Goal: Task Accomplishment & Management: Manage account settings

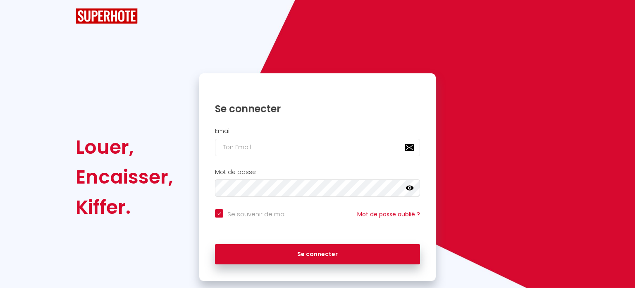
checkbox input "true"
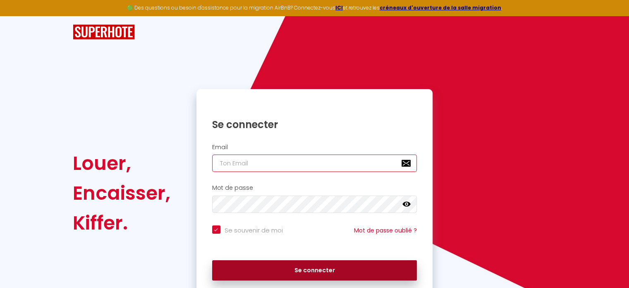
type input "[EMAIL_ADDRESS][DOMAIN_NAME]"
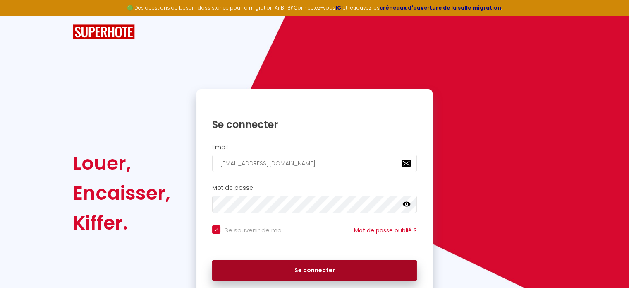
click at [284, 271] on button "Se connecter" at bounding box center [314, 270] width 205 height 21
checkbox input "true"
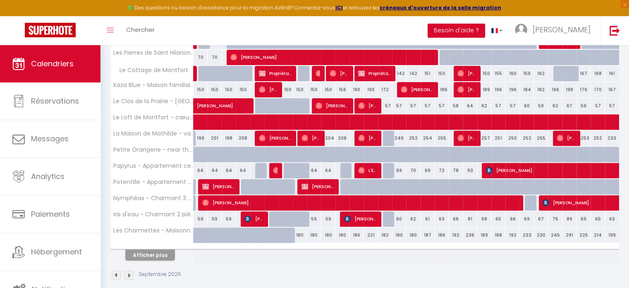
scroll to position [269, 0]
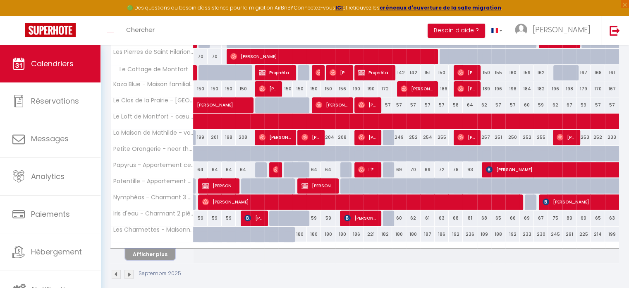
click at [166, 252] on button "Afficher plus" at bounding box center [150, 253] width 50 height 11
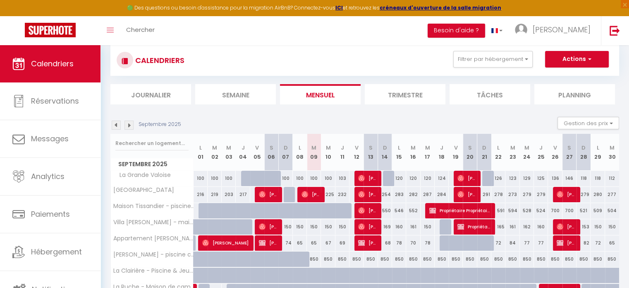
scroll to position [0, 0]
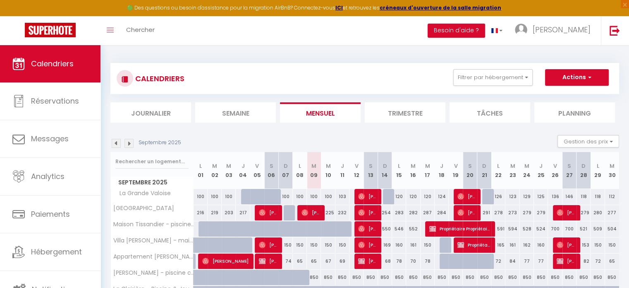
click at [128, 144] on img at bounding box center [129, 143] width 9 height 9
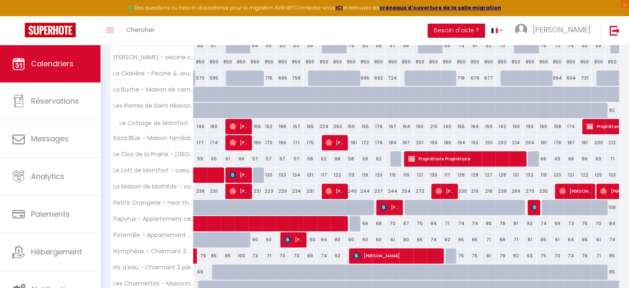
scroll to position [243, 0]
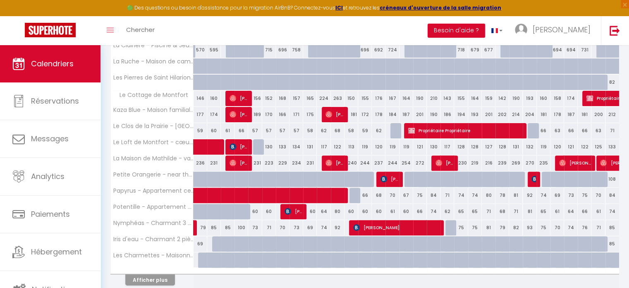
click at [252, 208] on div "60" at bounding box center [255, 211] width 14 height 15
select select
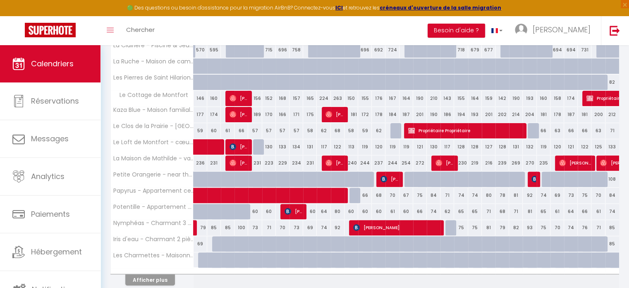
select select
type input "60"
type input "Dim 05 Octobre 2025"
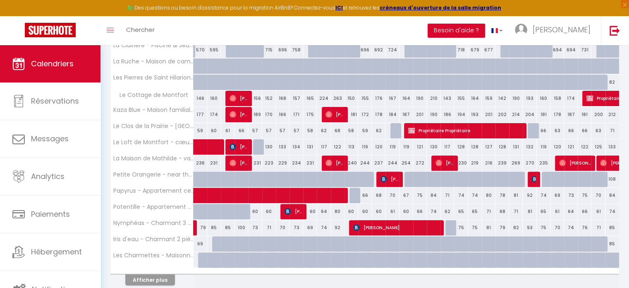
type input "Lun 06 Octobre 2025"
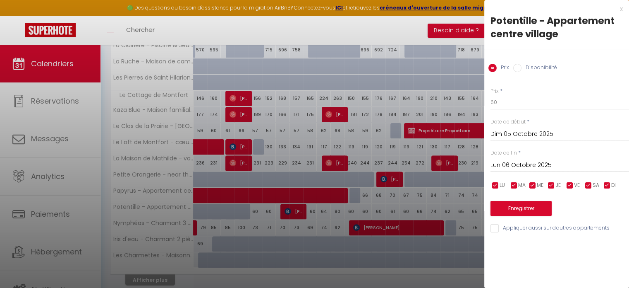
click at [290, 211] on div at bounding box center [314, 144] width 629 height 288
select select
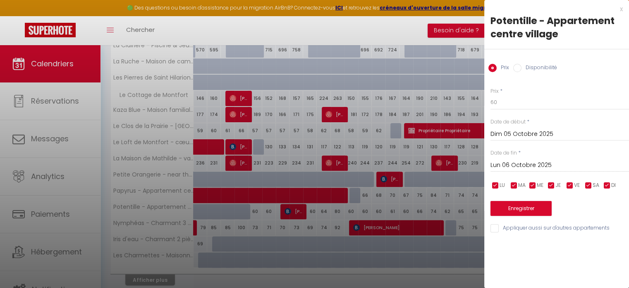
select select
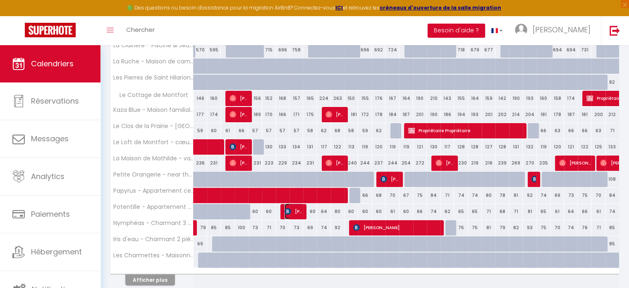
click at [290, 211] on img at bounding box center [288, 211] width 7 height 7
select select "OK"
select select "KO"
select select "0"
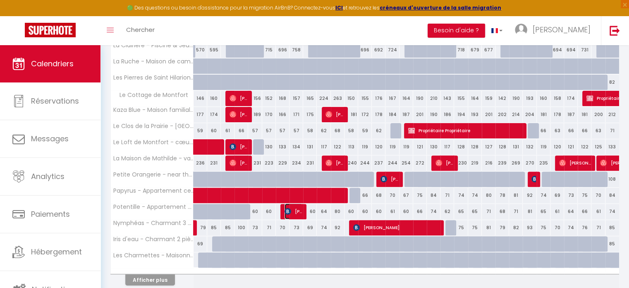
select select "1"
select select
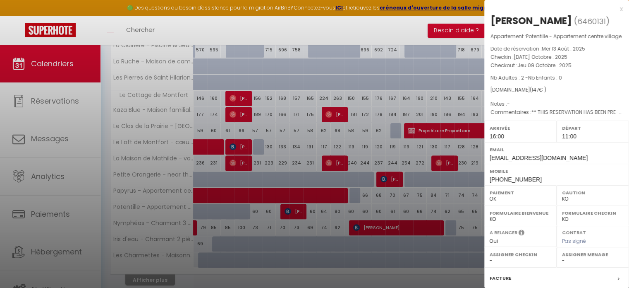
click at [290, 211] on div at bounding box center [314, 144] width 629 height 288
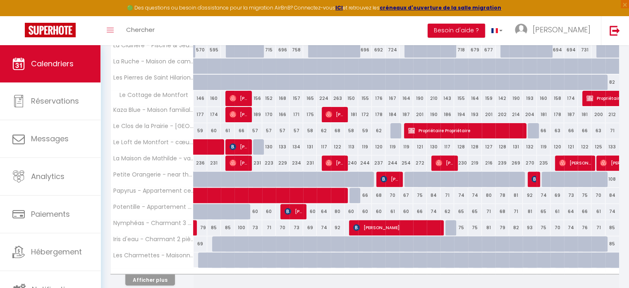
click at [254, 210] on div "60" at bounding box center [255, 211] width 14 height 15
type input "60"
type input "Dim 05 Octobre 2025"
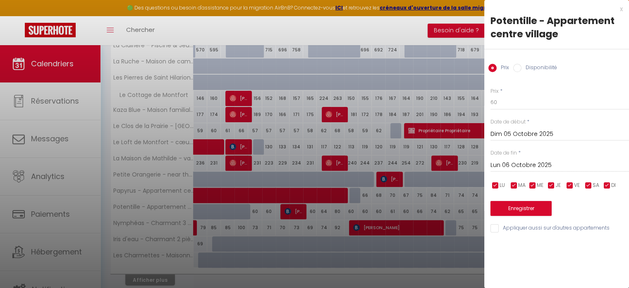
click at [508, 163] on input "Lun 06 Octobre 2025" at bounding box center [560, 165] width 139 height 11
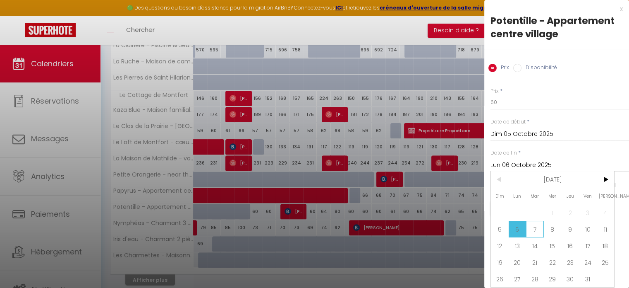
click at [533, 226] on span "7" at bounding box center [535, 228] width 18 height 17
type input "[DATE] Octobre 2025"
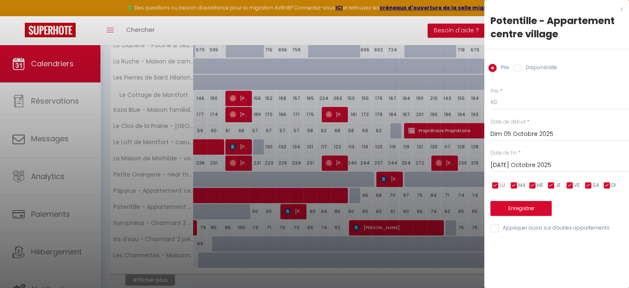
click at [519, 67] on input "Disponibilité" at bounding box center [517, 68] width 8 height 8
radio input "true"
radio input "false"
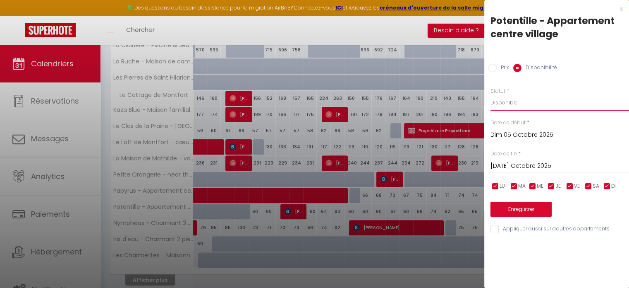
click at [510, 101] on select "Disponible Indisponible" at bounding box center [560, 103] width 139 height 16
select select "0"
click at [491, 95] on select "Disponible Indisponible" at bounding box center [560, 103] width 139 height 16
click at [507, 206] on button "Enregistrer" at bounding box center [521, 208] width 61 height 15
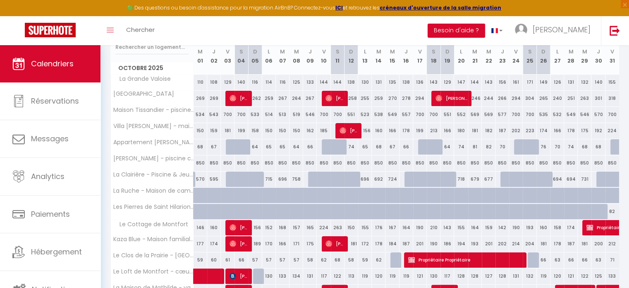
scroll to position [0, 0]
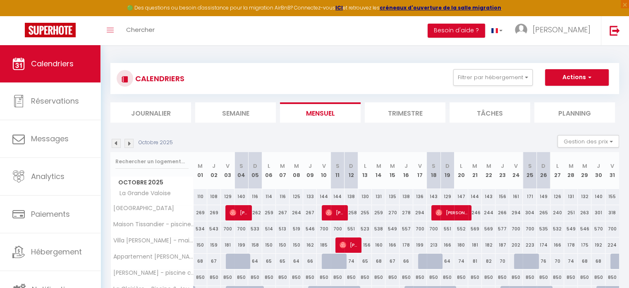
click at [118, 144] on img at bounding box center [116, 143] width 9 height 9
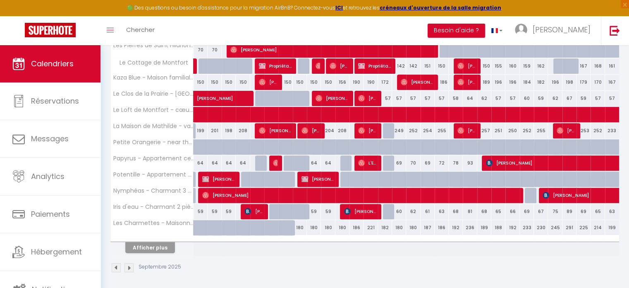
scroll to position [267, 0]
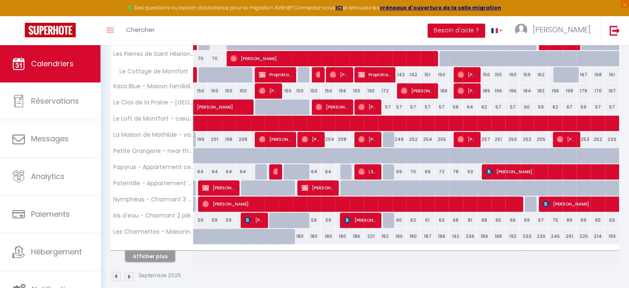
click at [141, 252] on button "Afficher plus" at bounding box center [150, 255] width 50 height 11
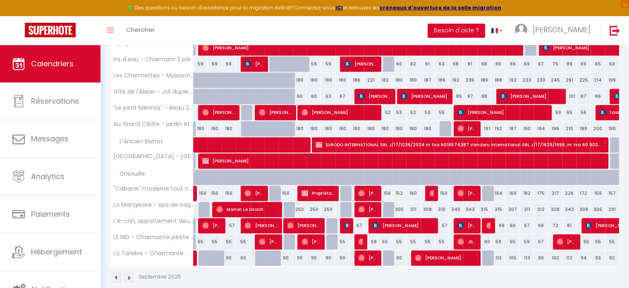
scroll to position [429, 0]
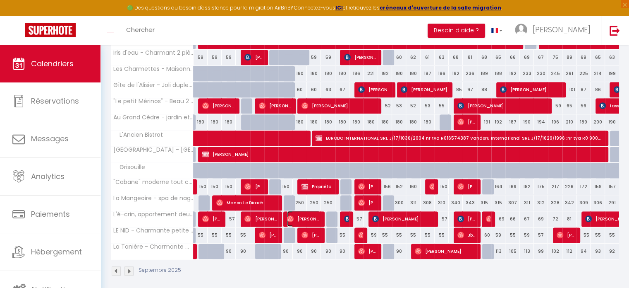
click at [305, 216] on span "[PERSON_NAME] Maillot" at bounding box center [303, 219] width 33 height 16
select select "OK"
select select "26423"
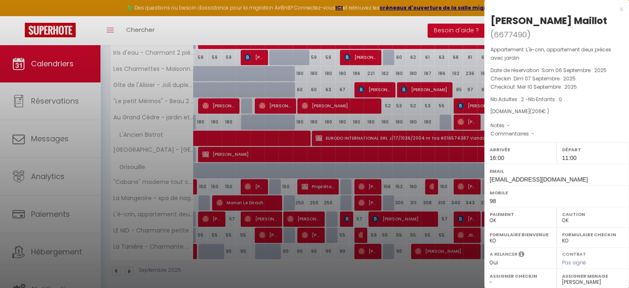
click at [305, 216] on div at bounding box center [314, 144] width 629 height 288
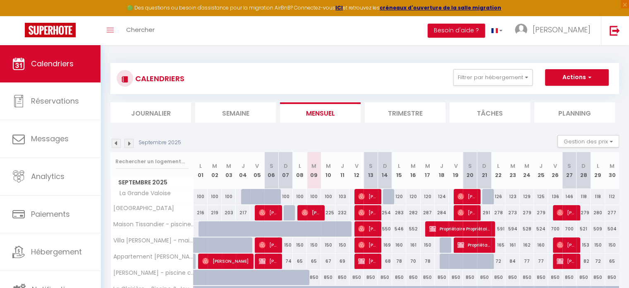
scroll to position [0, 0]
click at [115, 144] on img at bounding box center [116, 143] width 9 height 9
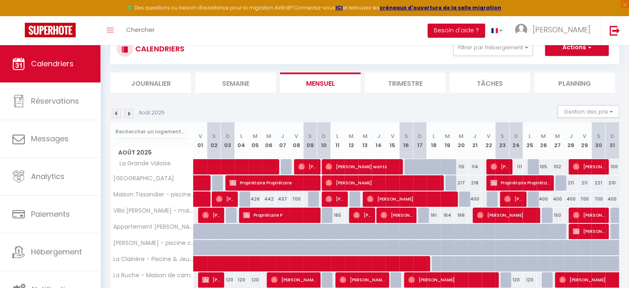
scroll to position [30, 0]
click at [131, 115] on img at bounding box center [129, 113] width 9 height 9
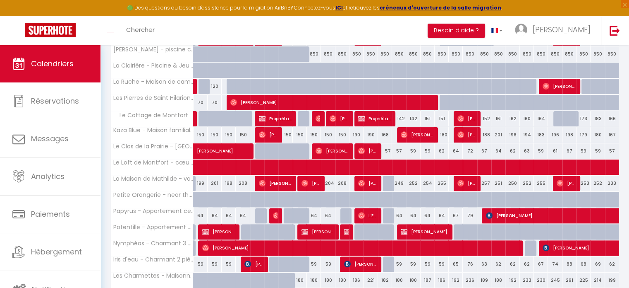
scroll to position [276, 0]
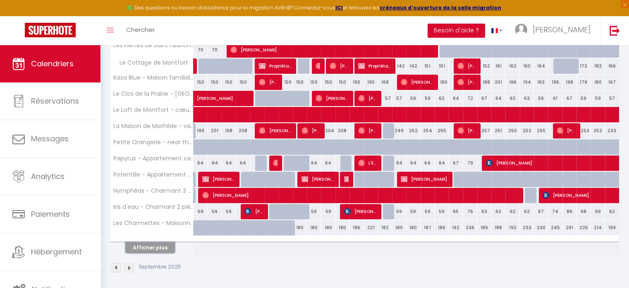
click at [167, 242] on button "Afficher plus" at bounding box center [150, 247] width 50 height 11
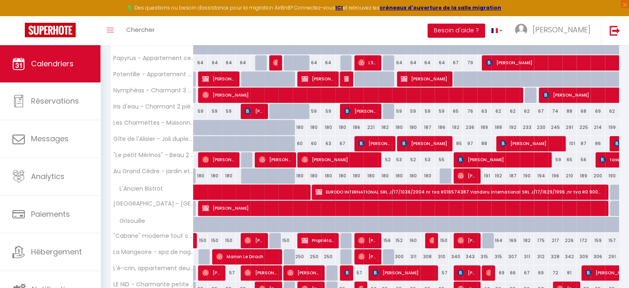
scroll to position [376, 0]
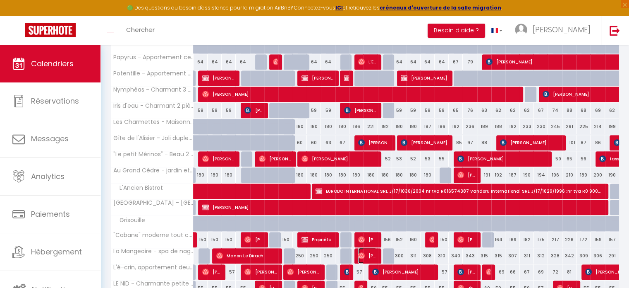
click at [369, 248] on span "[PERSON_NAME]" at bounding box center [367, 255] width 19 height 16
select select
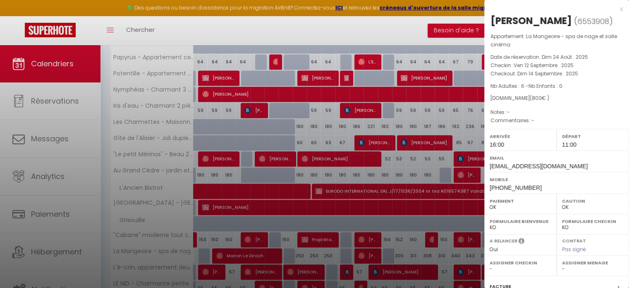
click at [369, 248] on div at bounding box center [314, 144] width 629 height 288
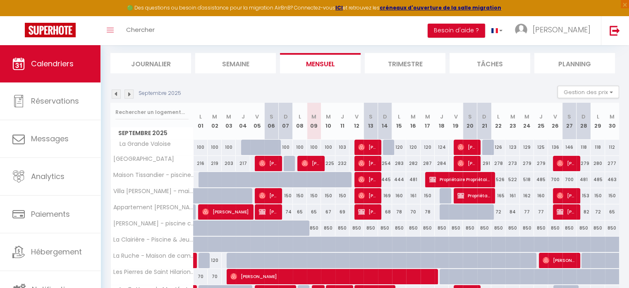
scroll to position [0, 0]
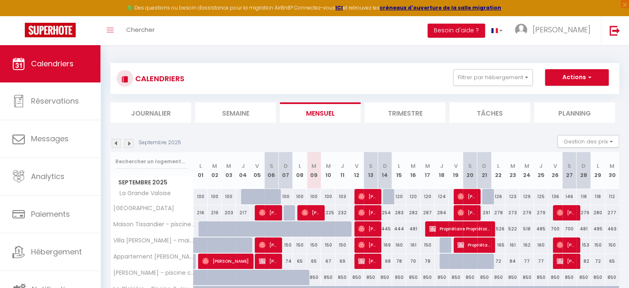
click at [131, 139] on img at bounding box center [129, 143] width 9 height 9
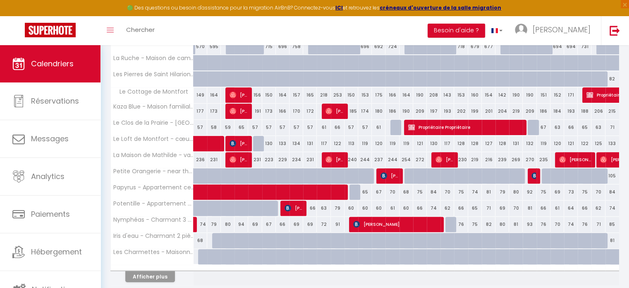
scroll to position [246, 0]
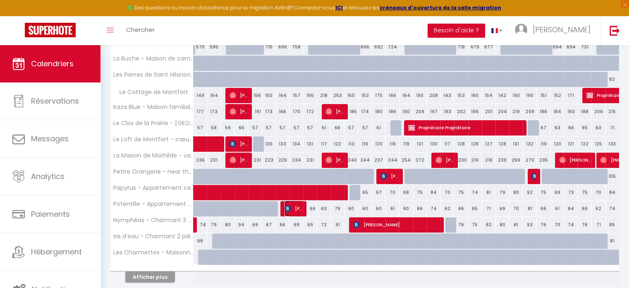
click at [292, 209] on span "[PERSON_NAME]" at bounding box center [294, 208] width 18 height 16
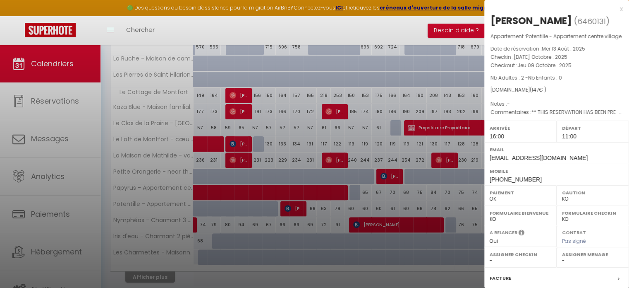
click at [292, 209] on div at bounding box center [314, 144] width 629 height 288
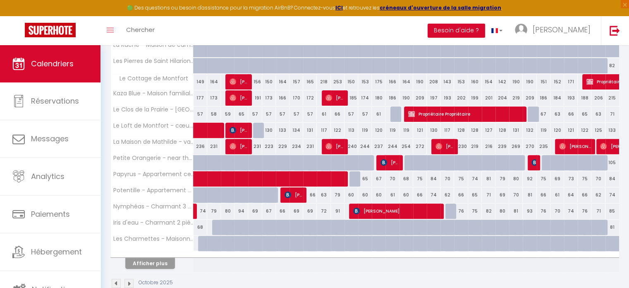
scroll to position [261, 0]
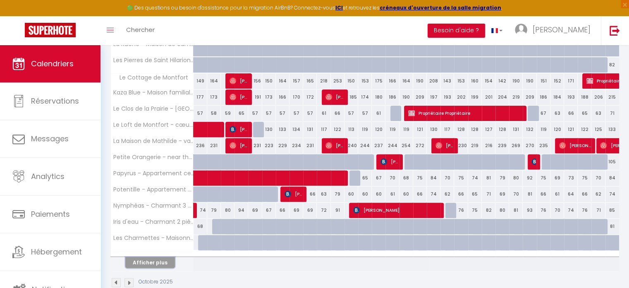
click at [148, 259] on button "Afficher plus" at bounding box center [150, 261] width 50 height 11
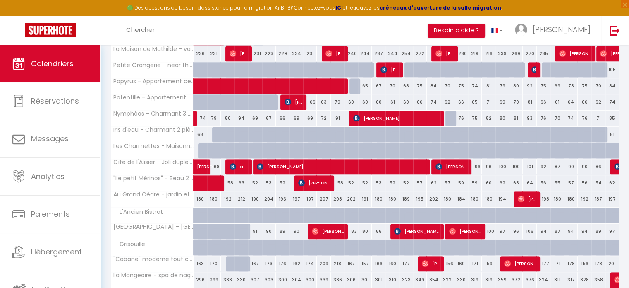
scroll to position [432, 0]
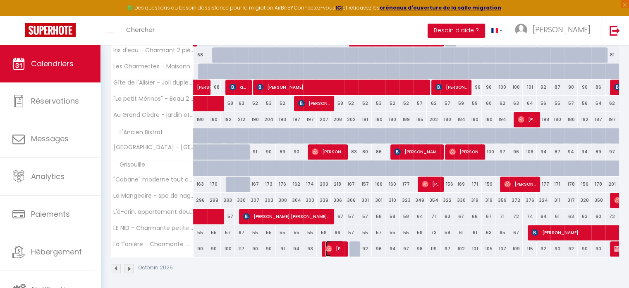
click at [334, 245] on span "[PERSON_NAME]" at bounding box center [335, 248] width 18 height 16
select select "OK"
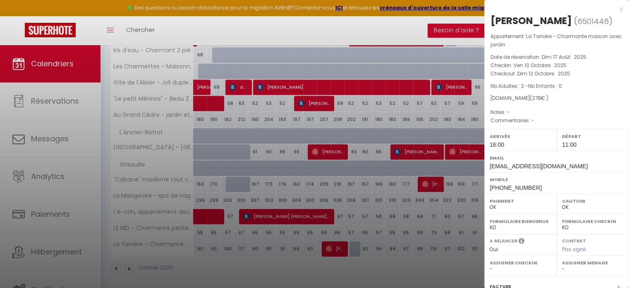
click at [334, 245] on div at bounding box center [314, 144] width 629 height 288
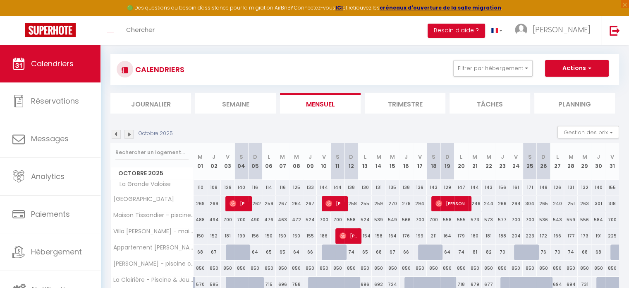
scroll to position [13, 0]
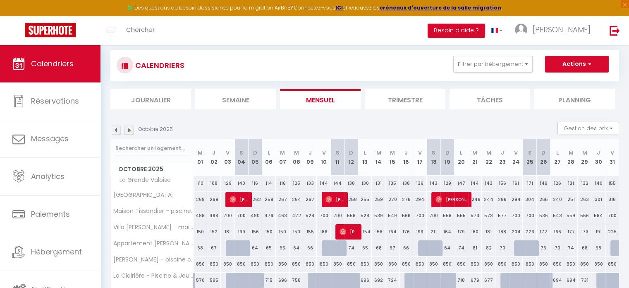
click at [115, 126] on img at bounding box center [116, 129] width 9 height 9
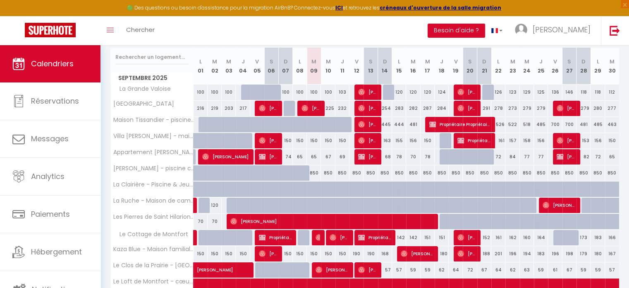
scroll to position [112, 0]
